Goal: Task Accomplishment & Management: Manage account settings

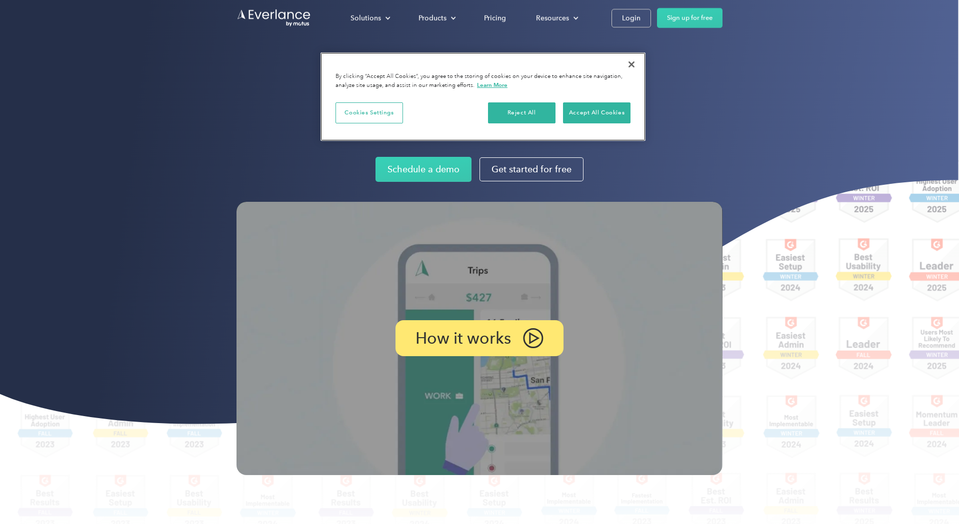
click at [630, 62] on button "Close" at bounding box center [631, 64] width 22 height 22
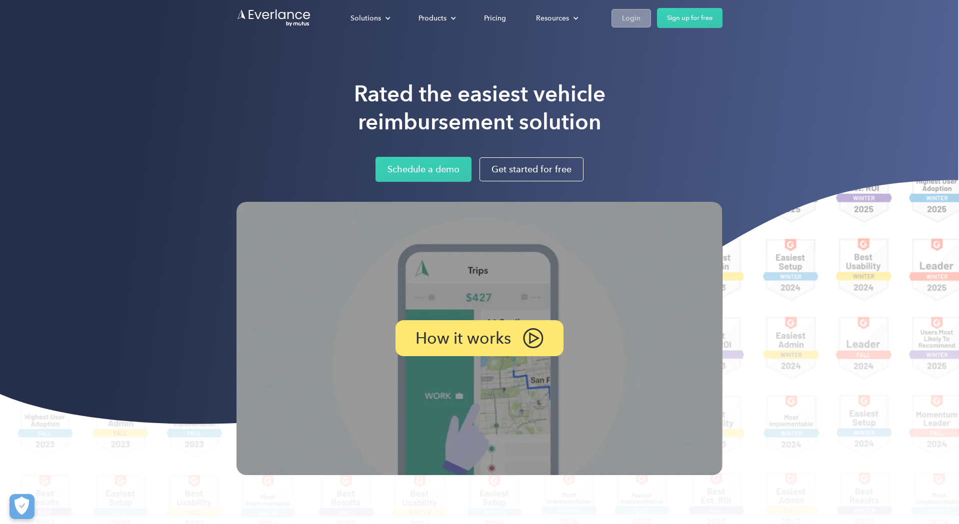
click at [628, 21] on div "Login" at bounding box center [631, 18] width 18 height 12
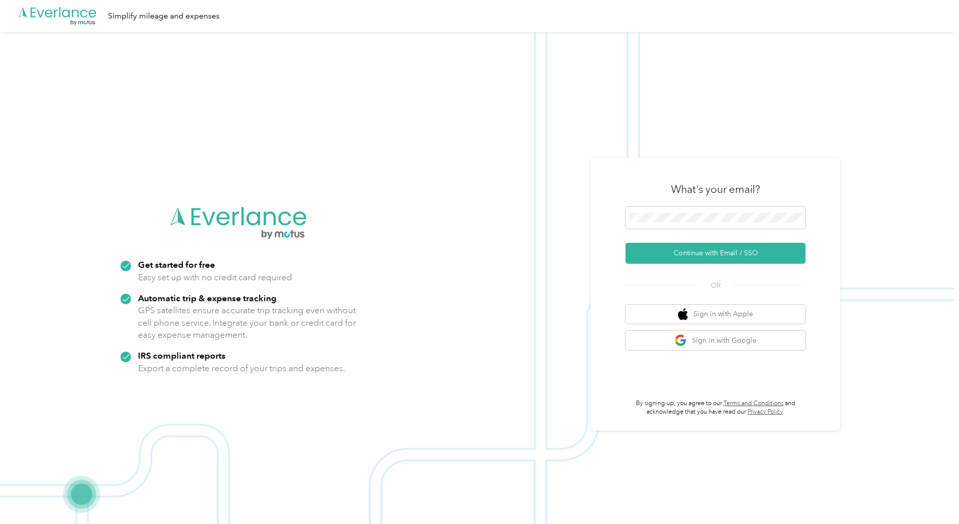
click at [910, 249] on img at bounding box center [477, 294] width 954 height 524
click at [889, 238] on img at bounding box center [477, 294] width 954 height 524
click at [731, 342] on button "Sign in with Google" at bounding box center [715, 340] width 180 height 19
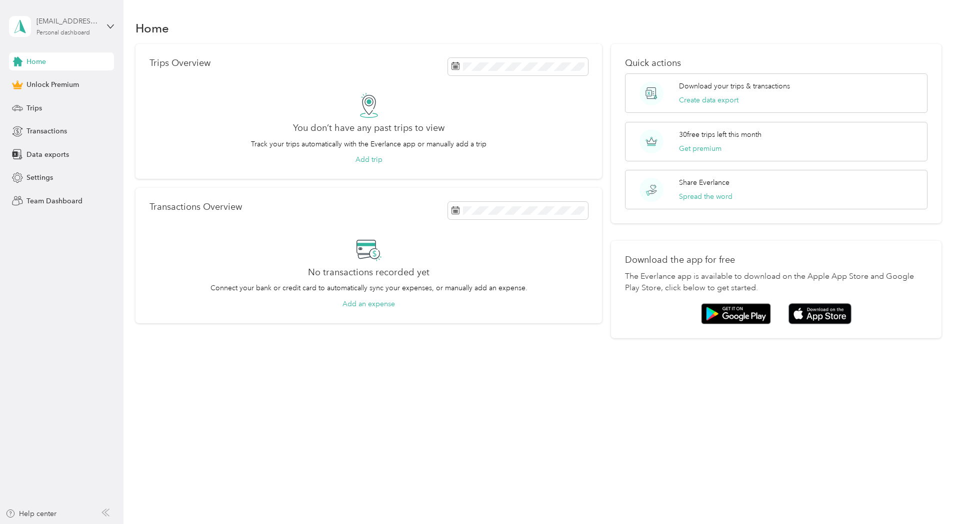
click at [65, 28] on div "jamielarson800@gmail.com Personal dashboard" at bounding box center [67, 26] width 62 height 20
click at [64, 50] on span "You’re signed in as jamielarson800@gmail.com" at bounding box center [114, 53] width 196 height 10
click at [54, 200] on span "Team Dashboard" at bounding box center [54, 201] width 56 height 10
click at [111, 27] on icon at bounding box center [110, 25] width 6 height 3
click at [41, 80] on div "Log out" at bounding box center [37, 82] width 38 height 10
